Goal: Check status: Check status

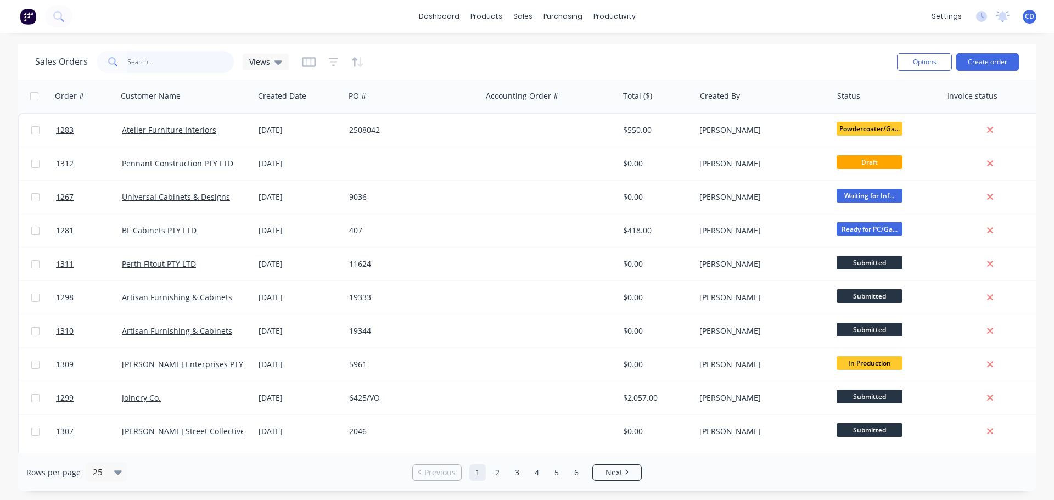
click at [192, 57] on input "text" at bounding box center [180, 62] width 107 height 22
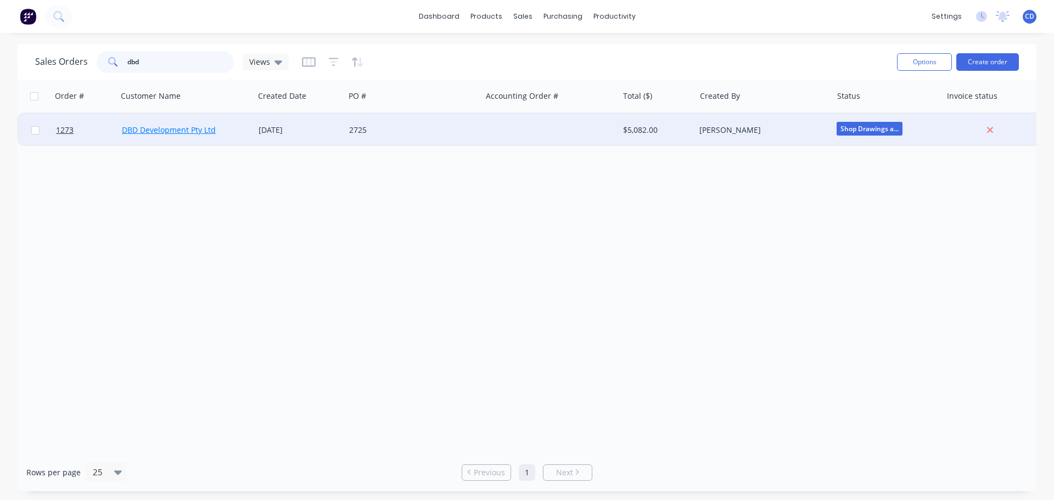
type input "dbd"
click at [187, 133] on link "DBD Development Pty Ltd" at bounding box center [169, 130] width 94 height 10
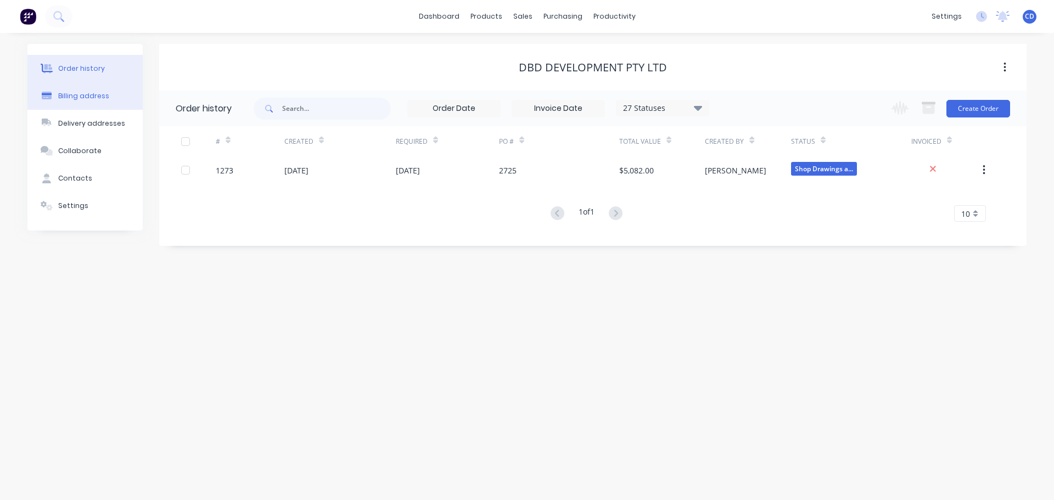
click at [79, 106] on button "Billing address" at bounding box center [84, 95] width 115 height 27
select select "AU"
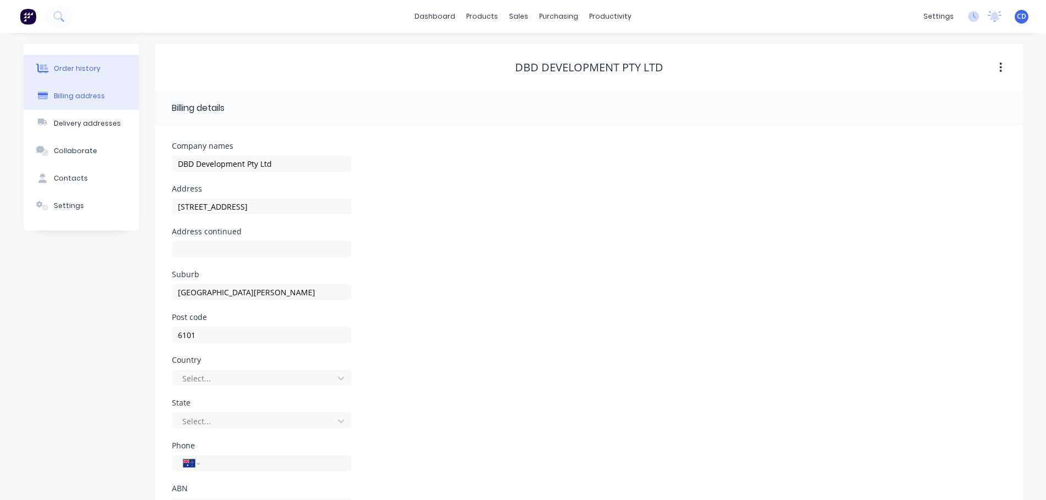
click at [99, 69] on button "Order history" at bounding box center [81, 68] width 115 height 27
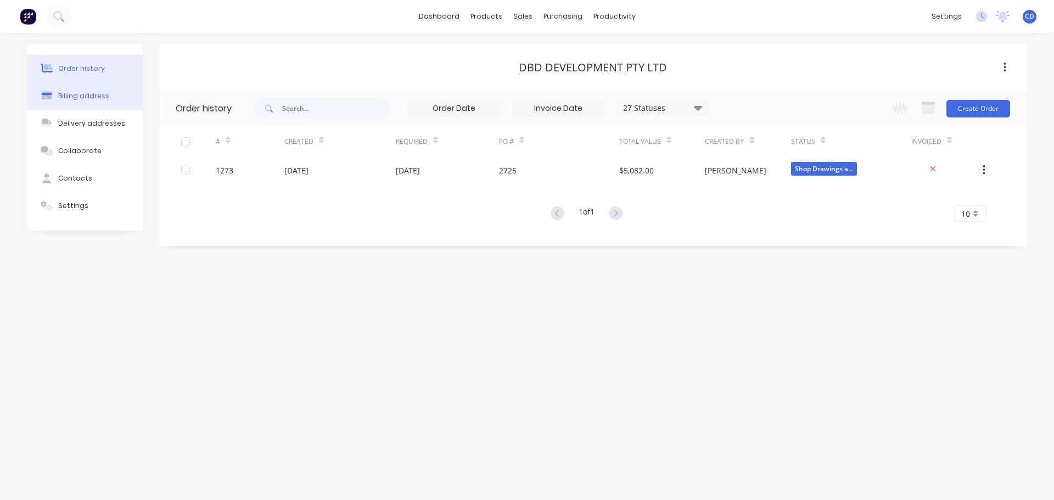
click at [86, 90] on button "Billing address" at bounding box center [84, 95] width 115 height 27
select select "AU"
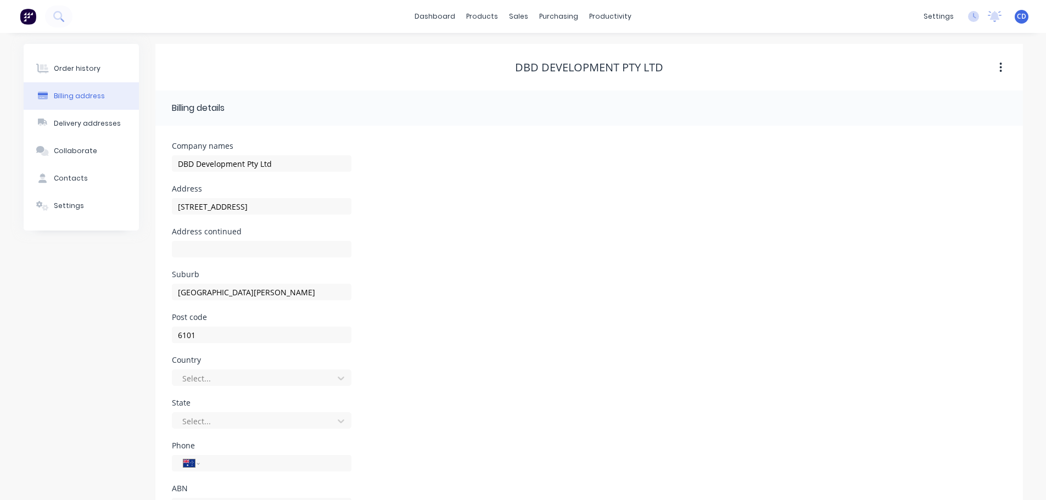
drag, startPoint x: 83, startPoint y: 72, endPoint x: 127, endPoint y: 92, distance: 48.4
click at [85, 72] on div "Order history" at bounding box center [77, 69] width 47 height 10
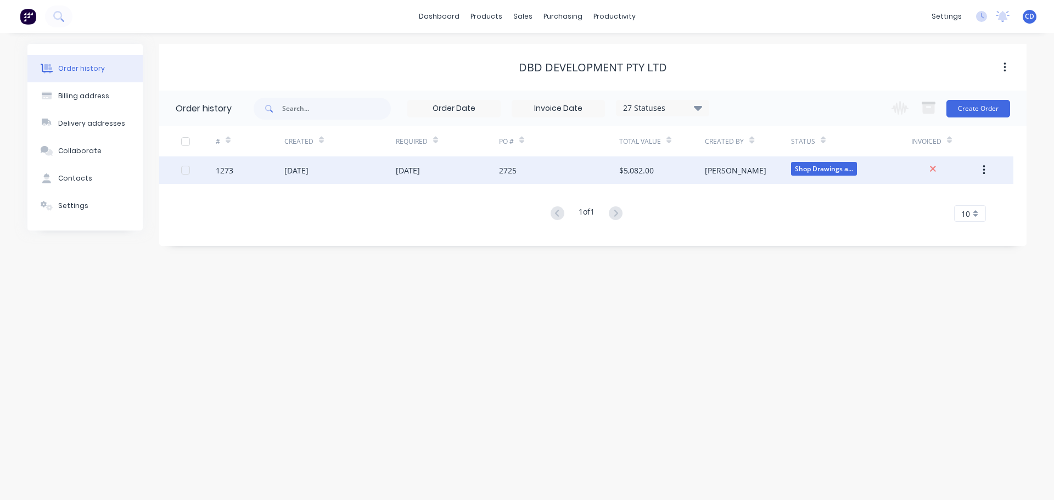
click at [425, 162] on div "[DATE]" at bounding box center [447, 169] width 103 height 27
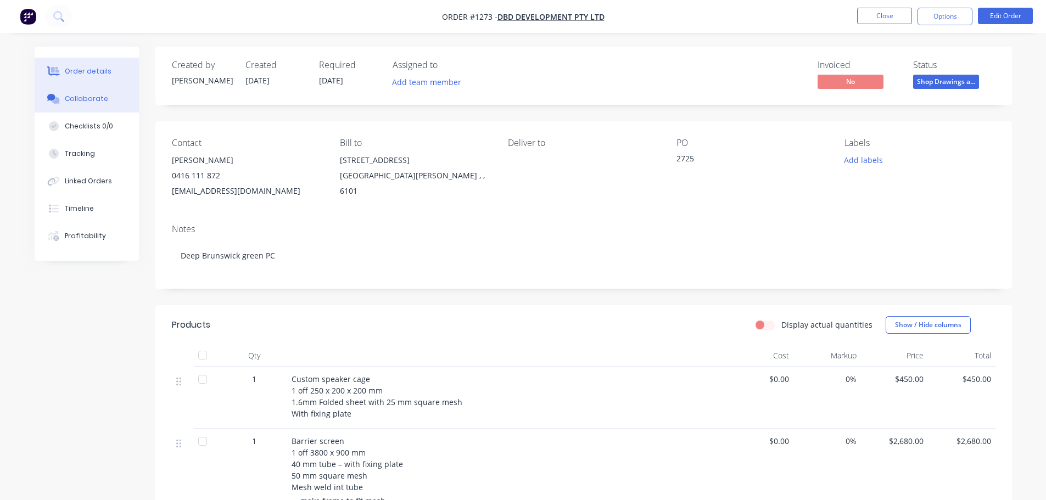
click at [94, 97] on div "Collaborate" at bounding box center [86, 99] width 43 height 10
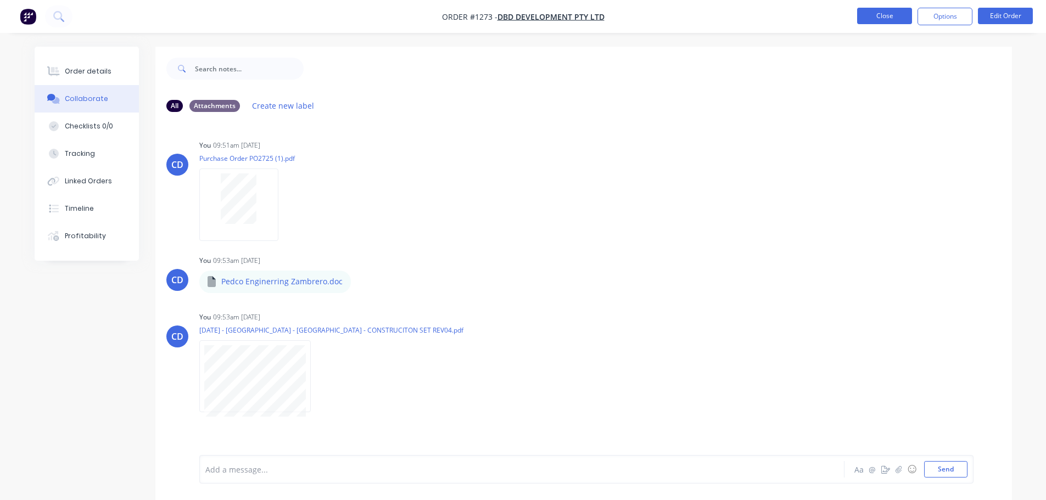
click at [872, 14] on button "Close" at bounding box center [884, 16] width 55 height 16
